Goal: Navigation & Orientation: Find specific page/section

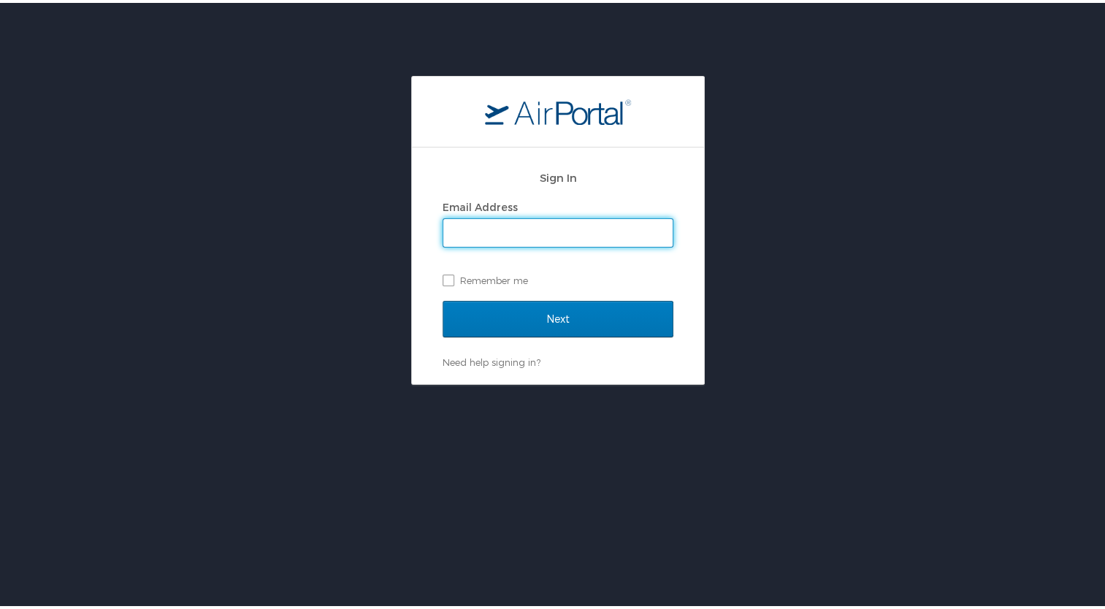
click at [558, 238] on input "Email Address" at bounding box center [557, 230] width 229 height 28
type input "[PERSON_NAME][EMAIL_ADDRESS][PERSON_NAME][DOMAIN_NAME]"
click at [443, 298] on input "Next" at bounding box center [558, 316] width 231 height 37
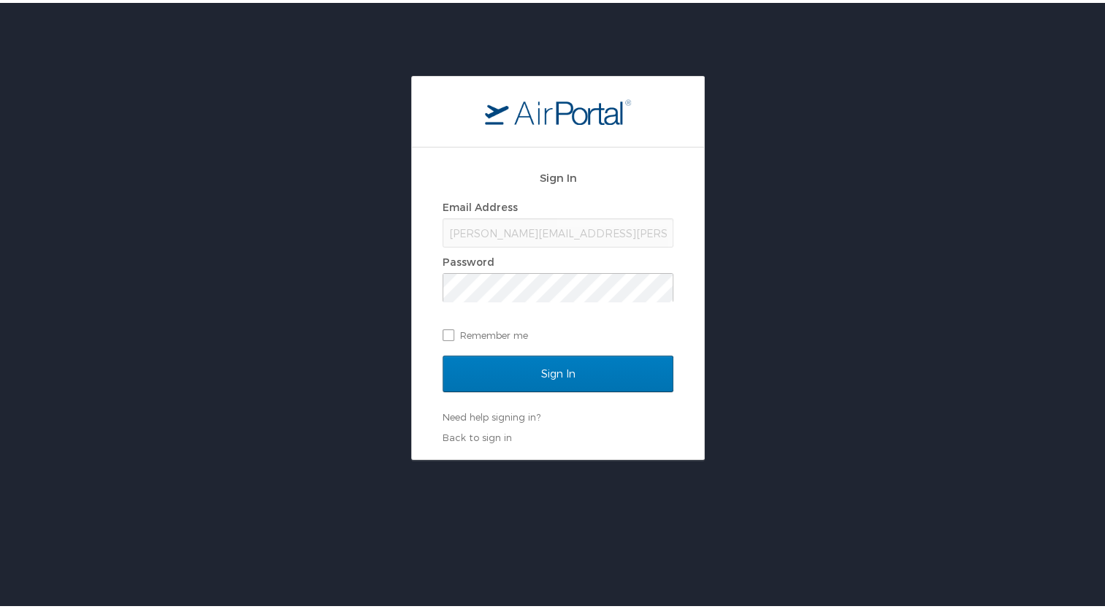
click at [856, 329] on div "Sign In Email Address joshua.kalin@i3-corps.com Password Remember me Sign In Ne…" at bounding box center [558, 265] width 1116 height 384
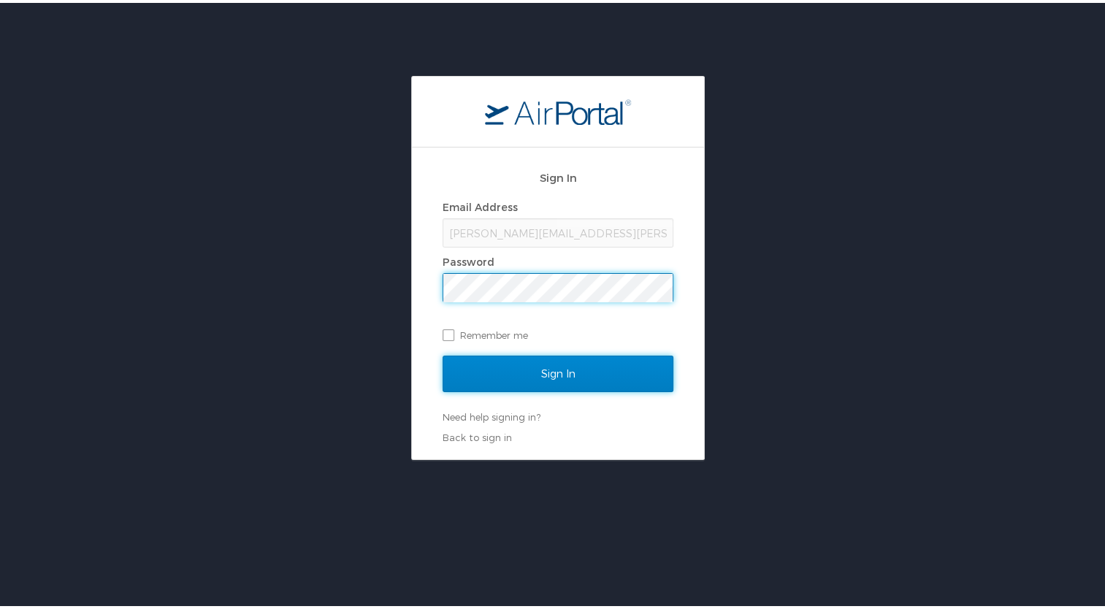
click at [579, 366] on input "Sign In" at bounding box center [558, 371] width 231 height 37
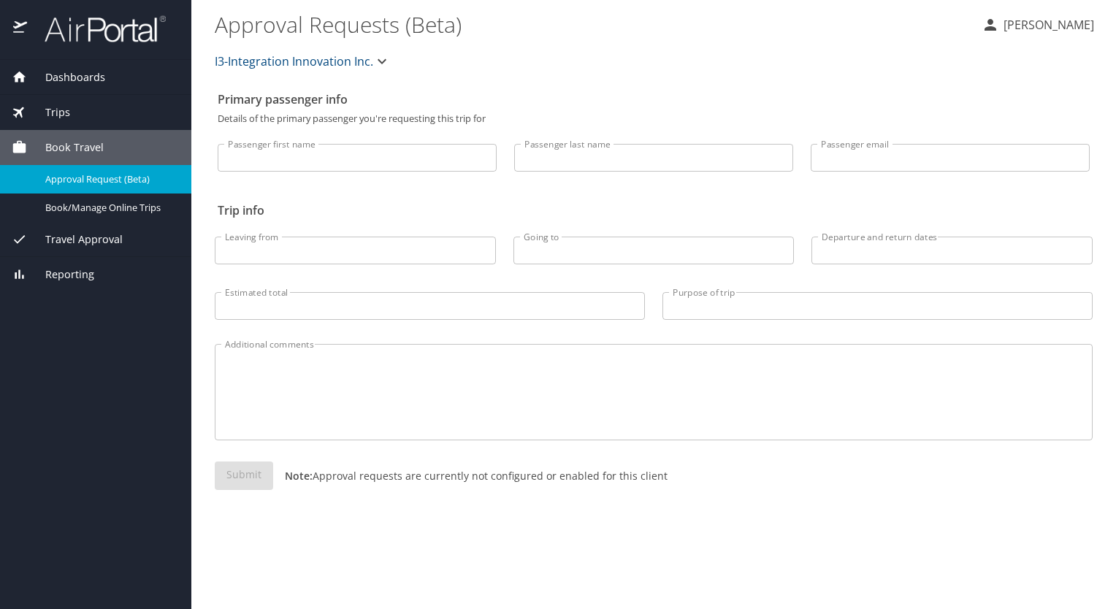
click at [74, 127] on div "Trips" at bounding box center [95, 112] width 191 height 35
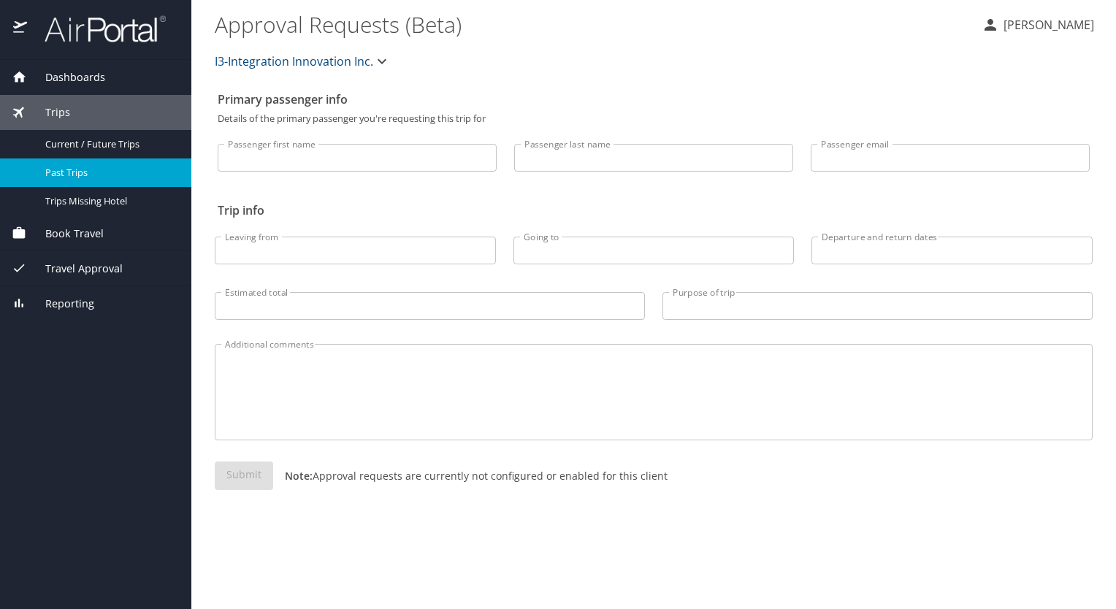
click at [79, 165] on div "Past Trips" at bounding box center [96, 172] width 168 height 17
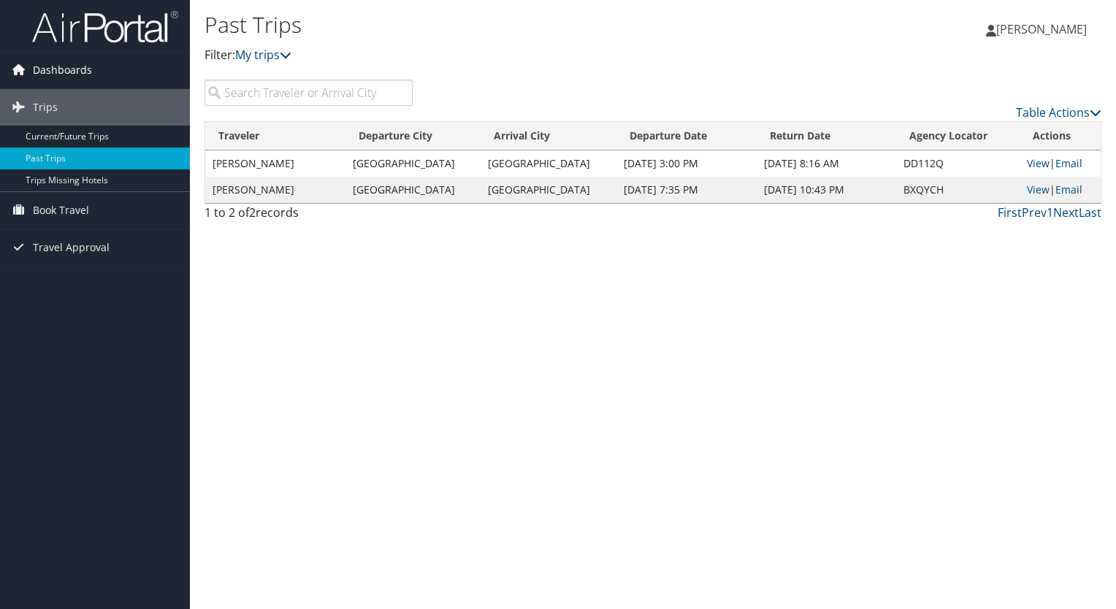
click at [75, 76] on span "Dashboards" at bounding box center [62, 70] width 59 height 37
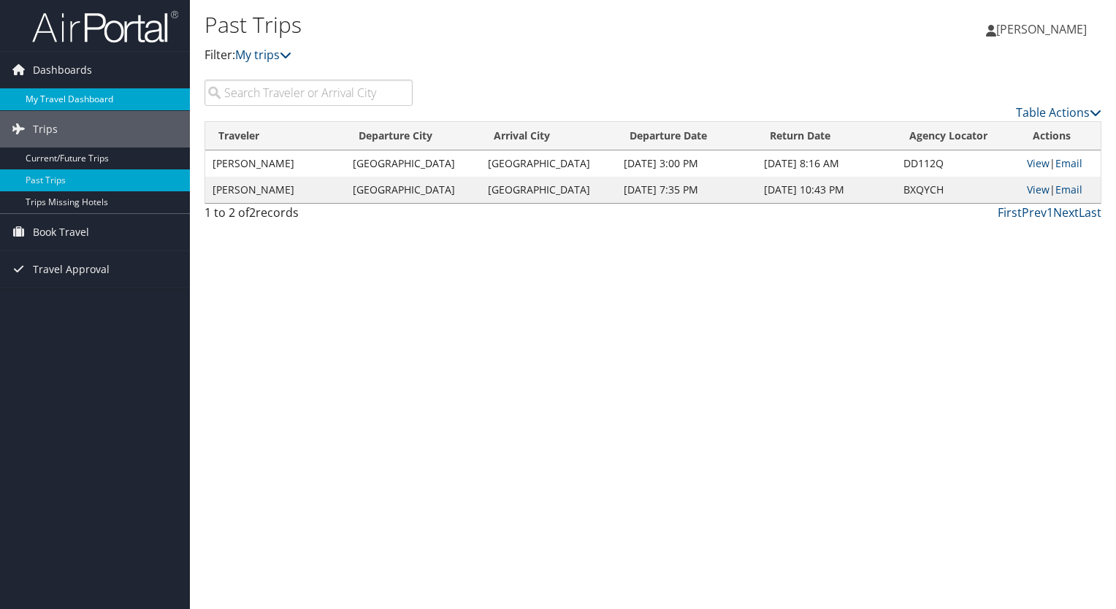
click at [70, 104] on link "My Travel Dashboard" at bounding box center [95, 99] width 190 height 22
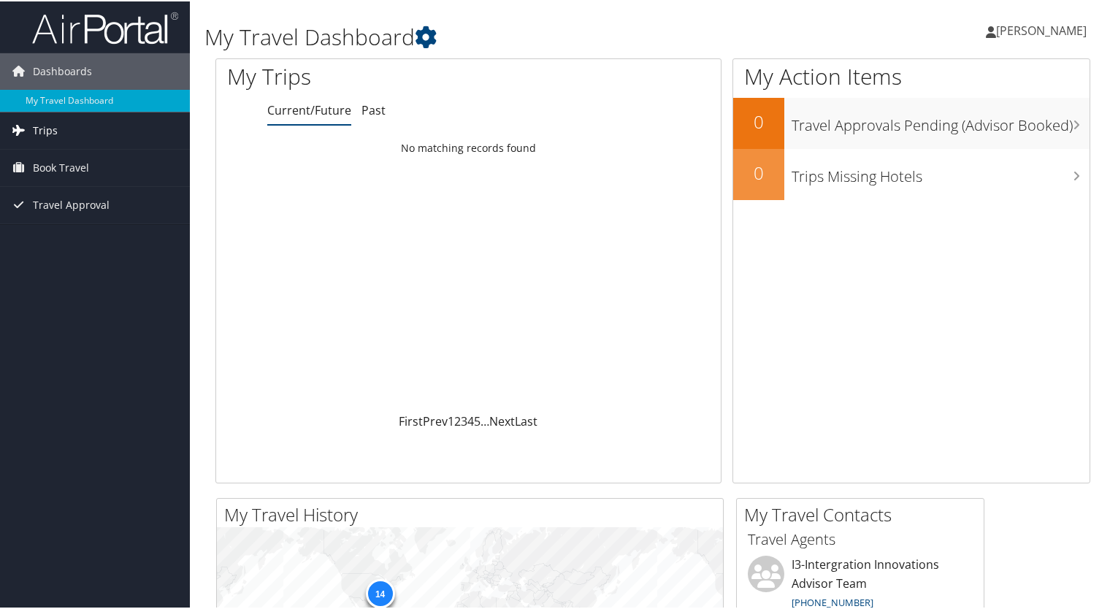
click at [117, 128] on link "Trips" at bounding box center [95, 129] width 190 height 37
